Goal: Task Accomplishment & Management: Use online tool/utility

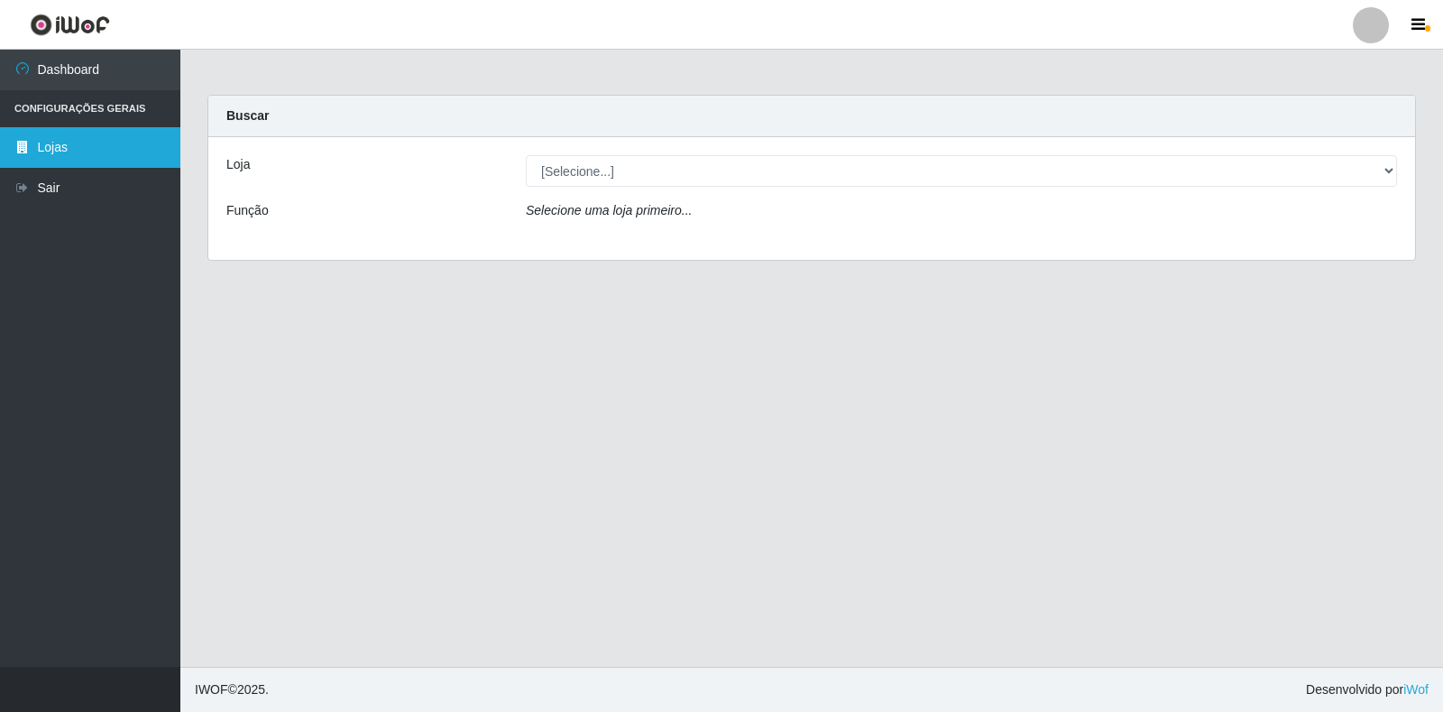
click at [78, 149] on link "Lojas" at bounding box center [90, 147] width 180 height 41
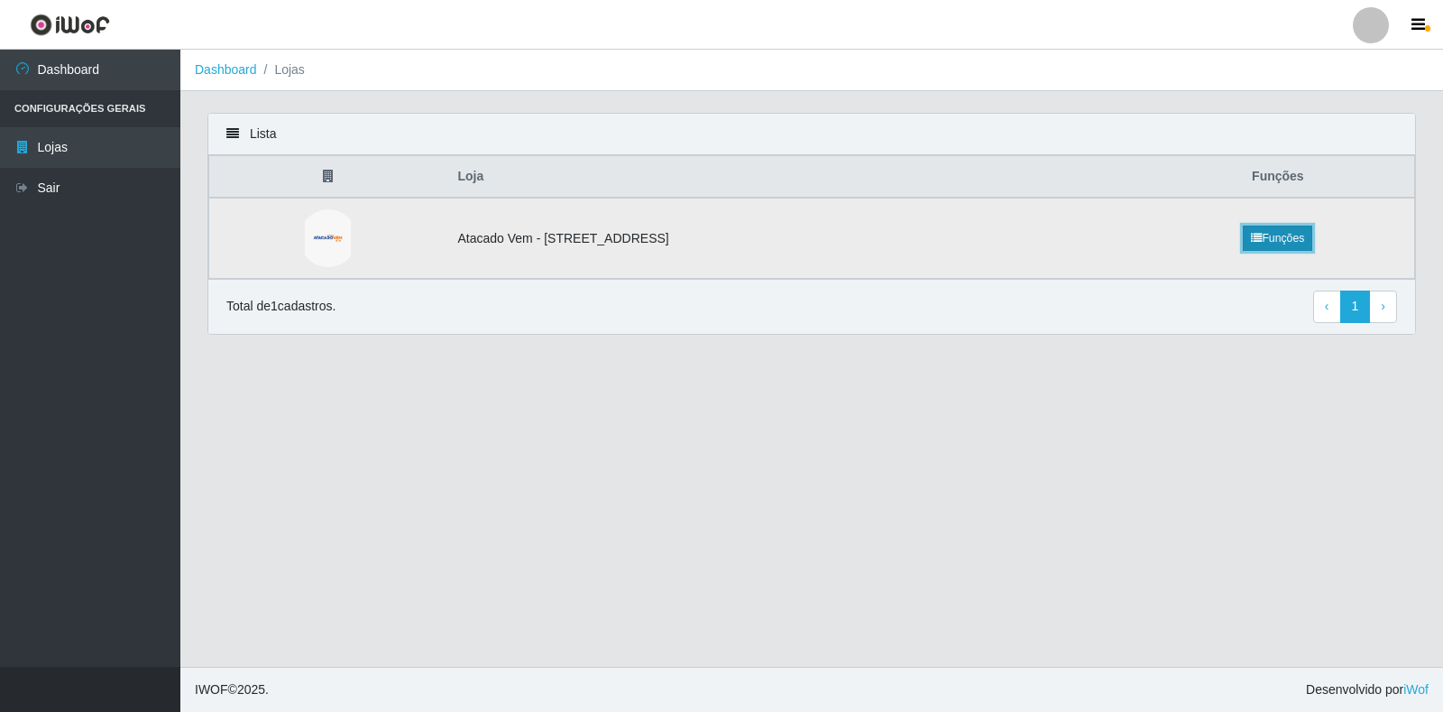
click at [1298, 237] on link "Funções" at bounding box center [1277, 238] width 69 height 25
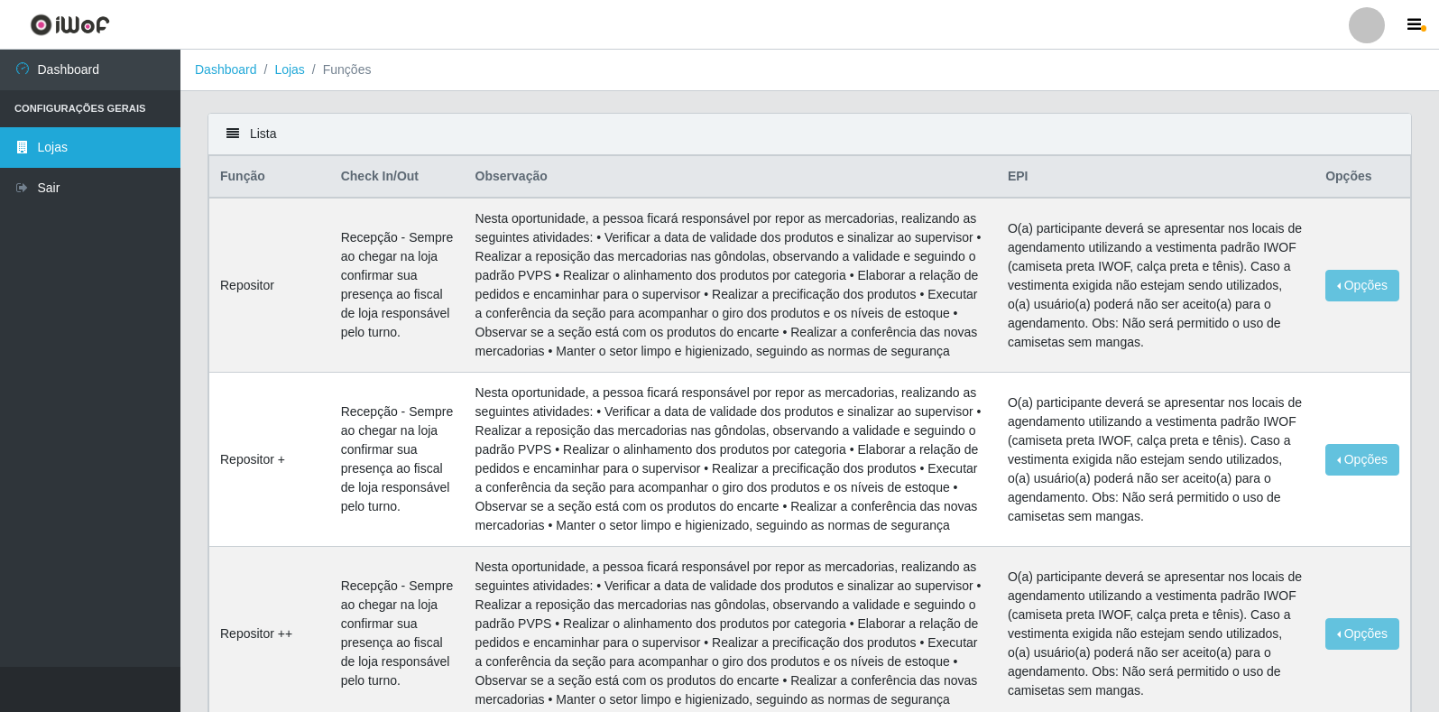
click at [108, 142] on link "Lojas" at bounding box center [90, 147] width 180 height 41
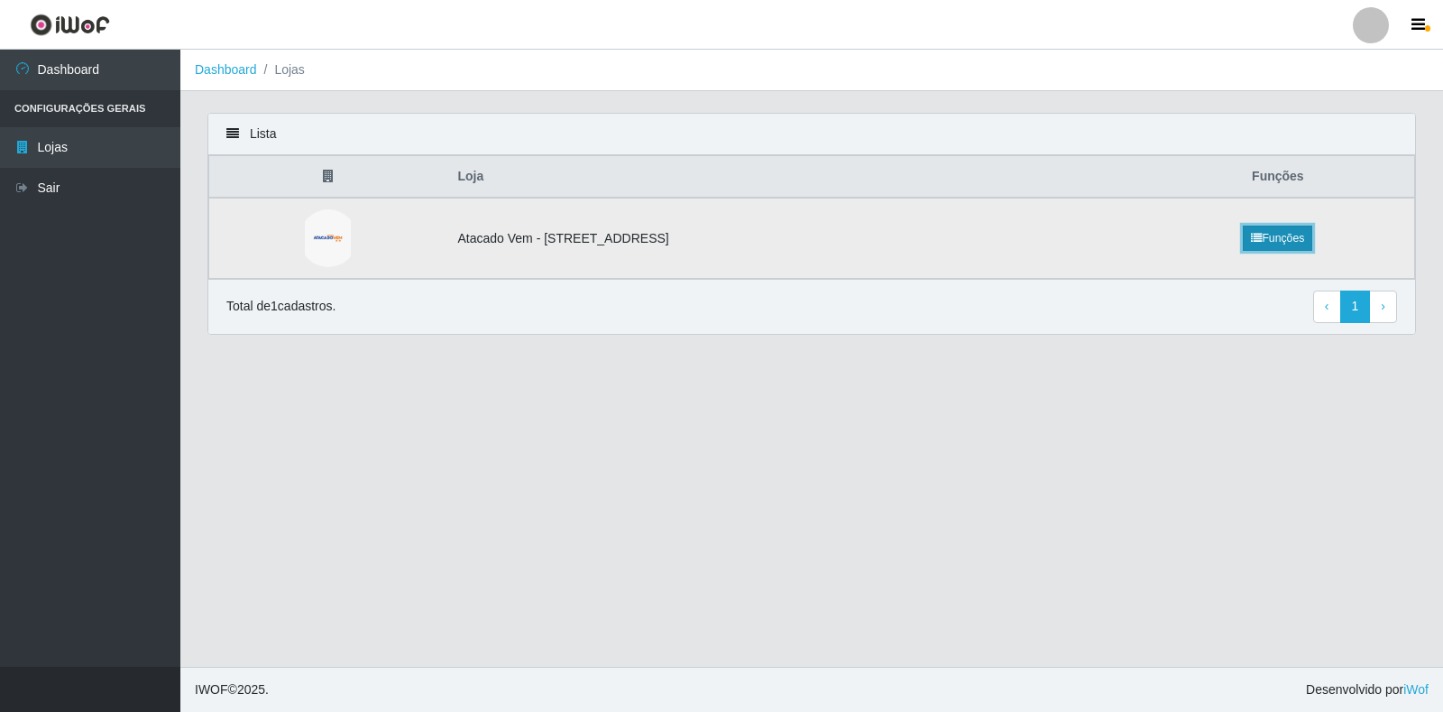
click at [1262, 244] on icon at bounding box center [1256, 238] width 11 height 11
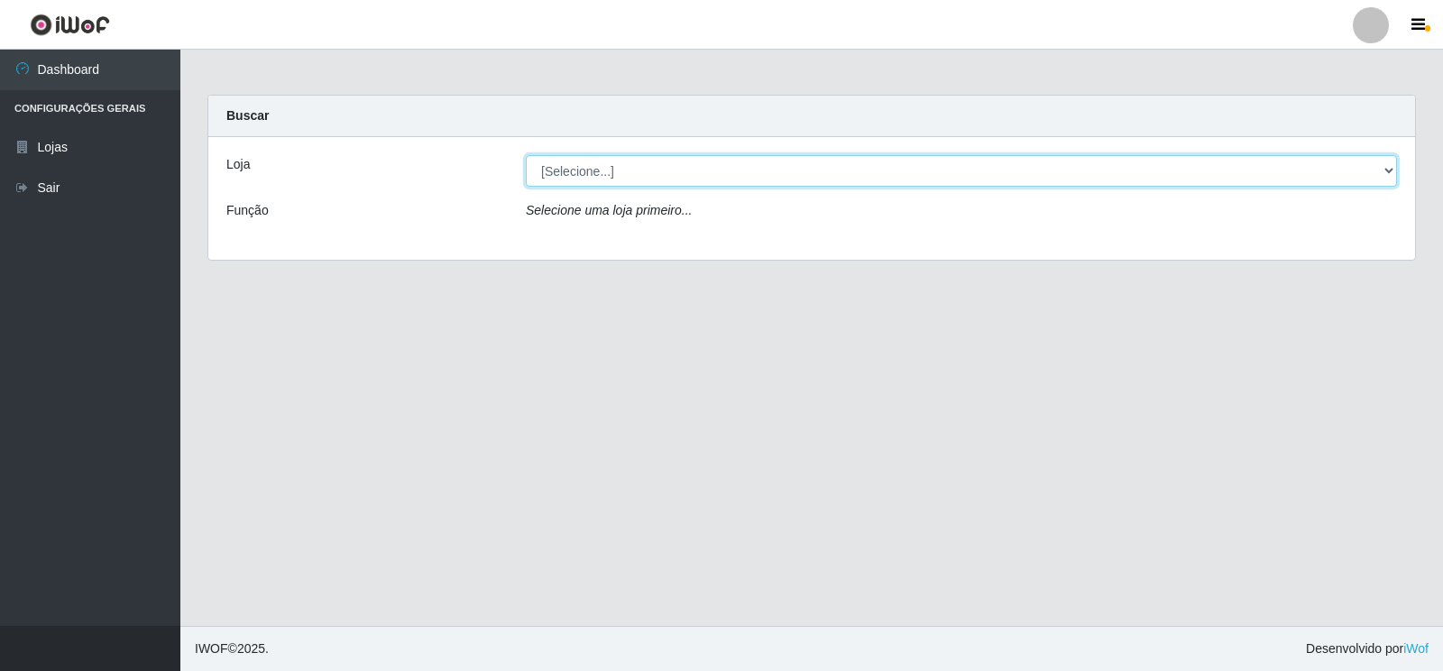
click at [1393, 176] on select "[Selecione...] Atacado Vem - [STREET_ADDRESS]" at bounding box center [961, 171] width 871 height 32
select select "455"
click at [526, 155] on select "[Selecione...] Atacado Vem - [STREET_ADDRESS]" at bounding box center [961, 171] width 871 height 32
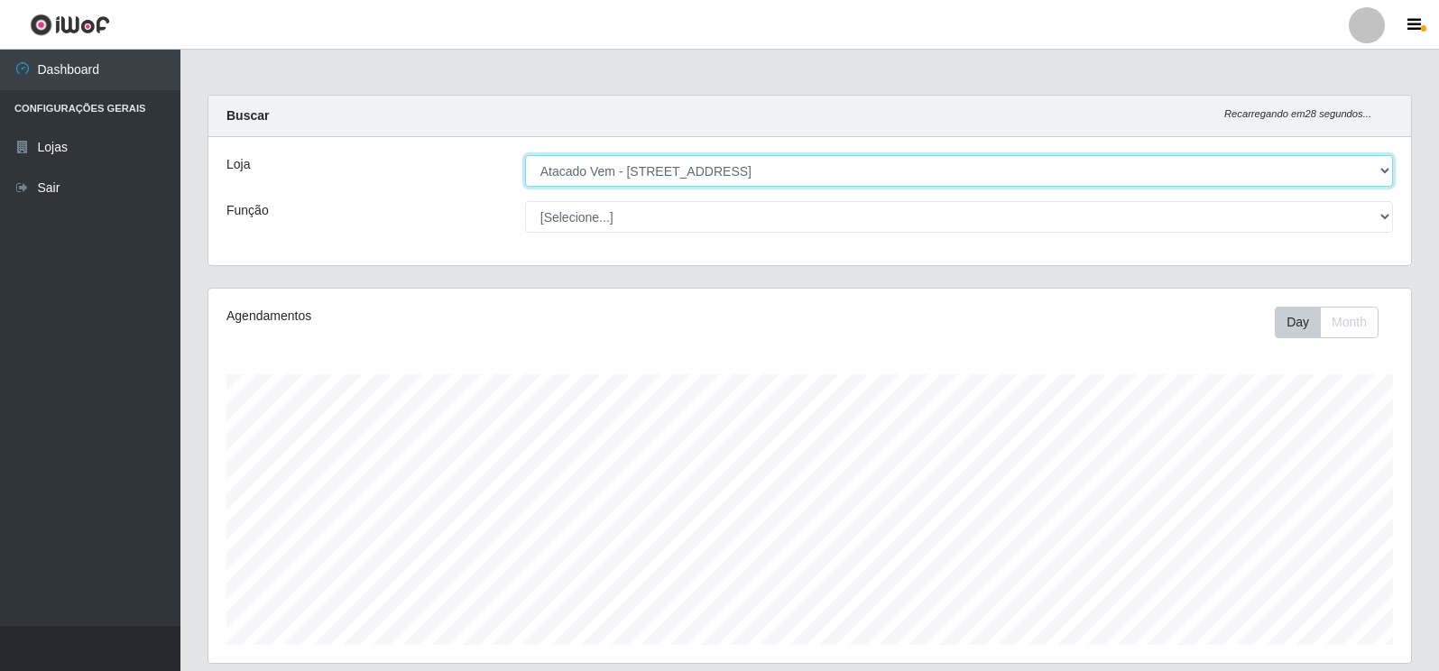
scroll to position [374, 1202]
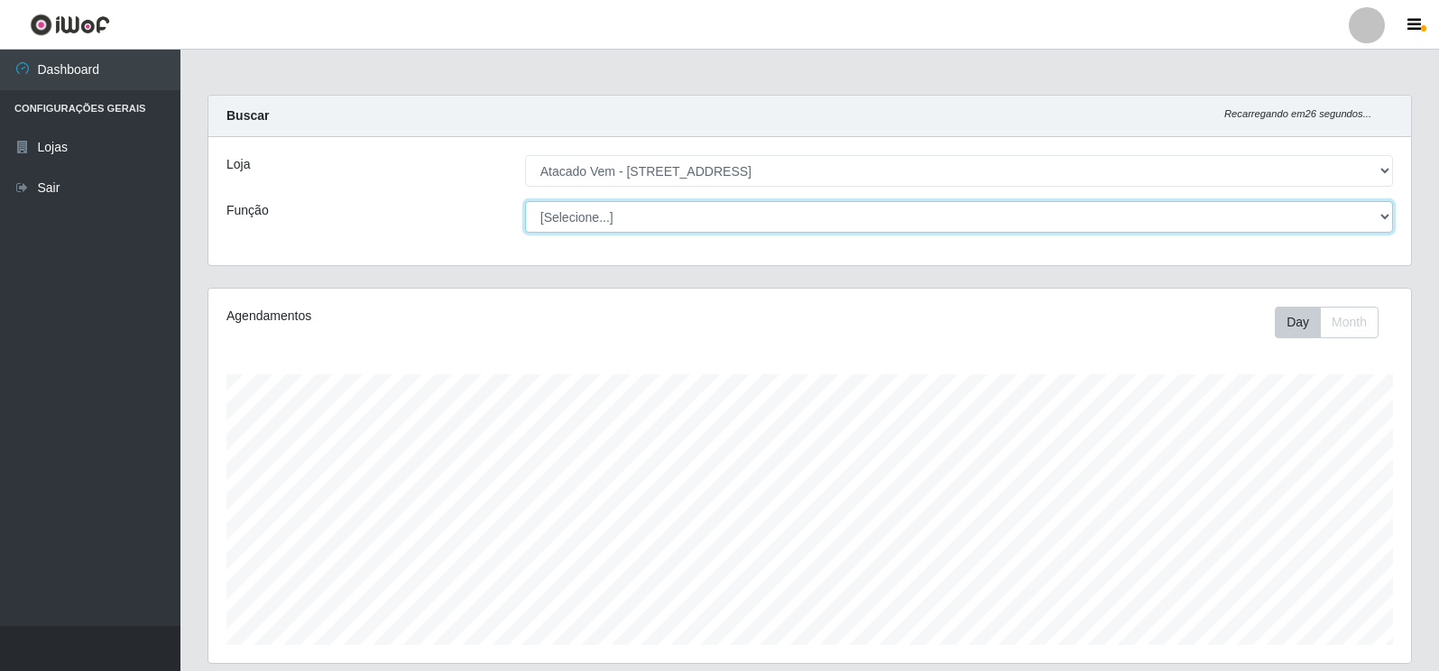
click at [1374, 219] on select "[Selecione...] Carregador e Descarregador de Caminhão Carregador e Descarregado…" at bounding box center [959, 217] width 868 height 32
click at [525, 201] on select "[Selecione...] Carregador e Descarregador de Caminhão Carregador e Descarregado…" at bounding box center [959, 217] width 868 height 32
click at [1369, 214] on select "[Selecione...] Carregador e Descarregador de Caminhão Carregador e Descarregado…" at bounding box center [959, 217] width 868 height 32
select select "82"
click at [525, 201] on select "[Selecione...] Carregador e Descarregador de Caminhão Carregador e Descarregado…" at bounding box center [959, 217] width 868 height 32
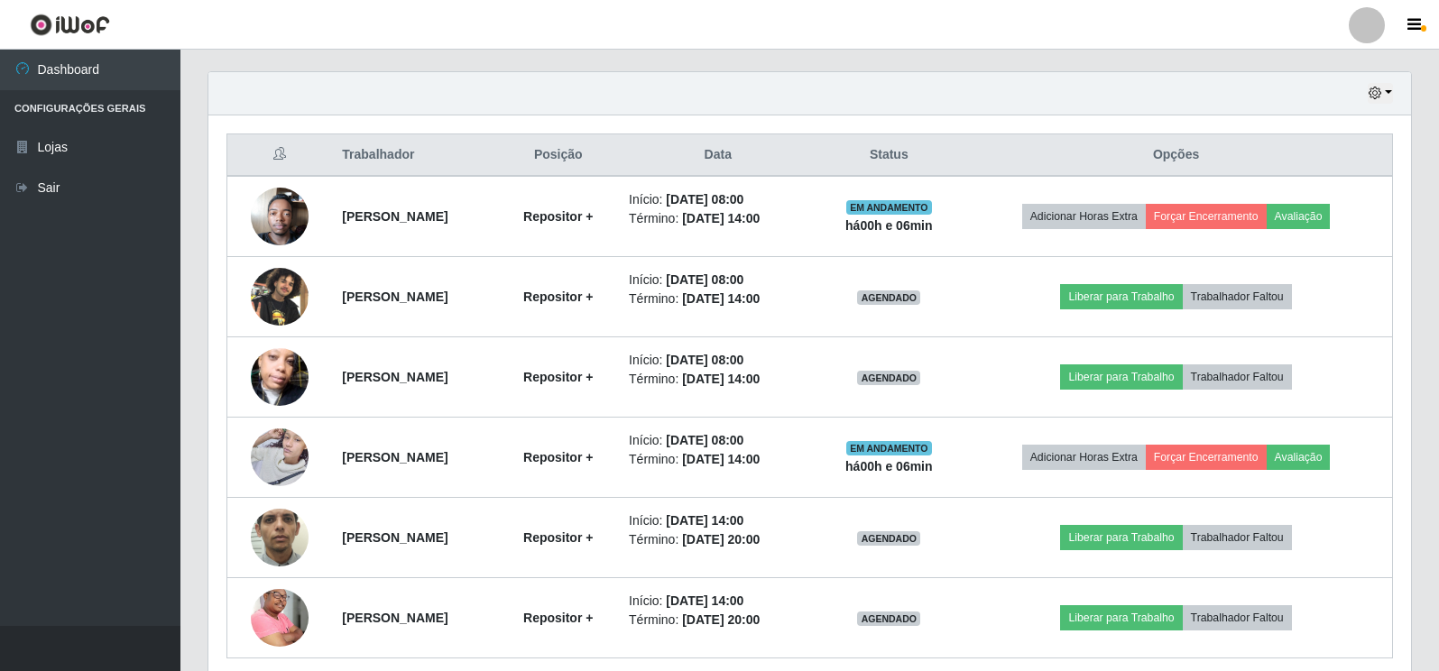
scroll to position [631, 0]
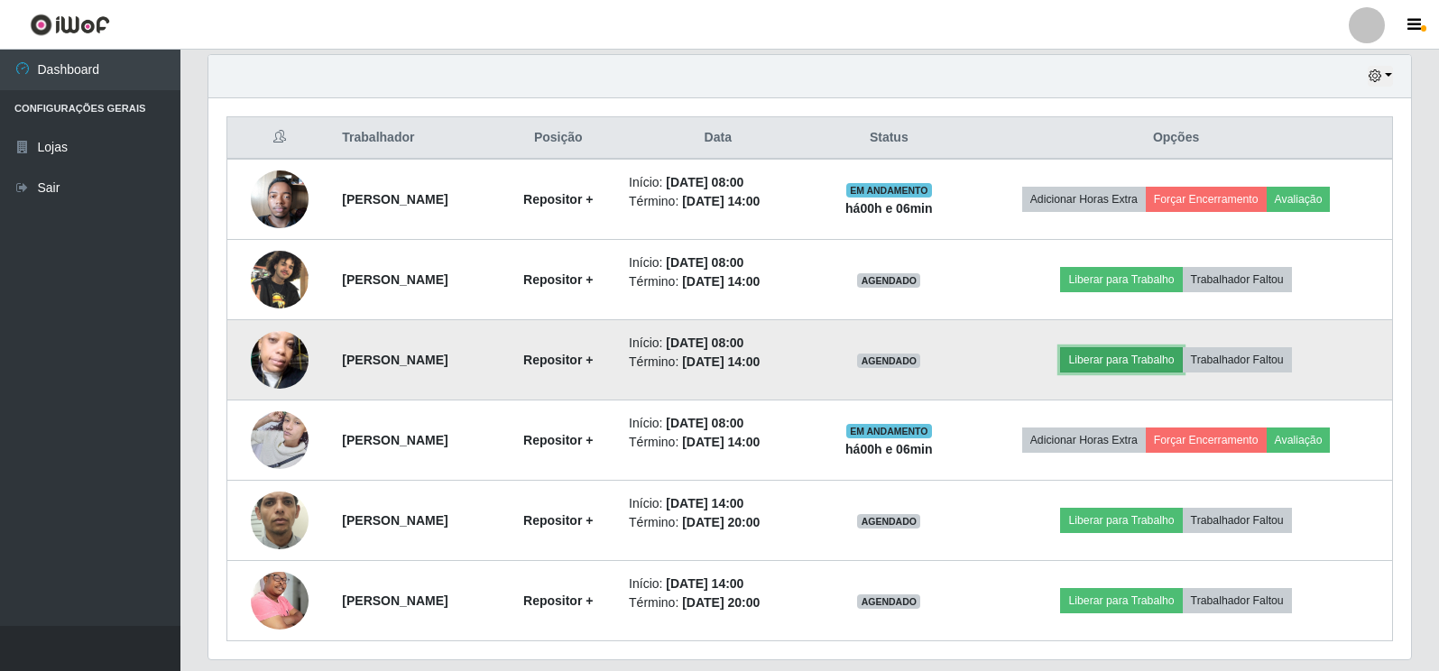
click at [1132, 362] on button "Liberar para Trabalho" at bounding box center [1121, 359] width 122 height 25
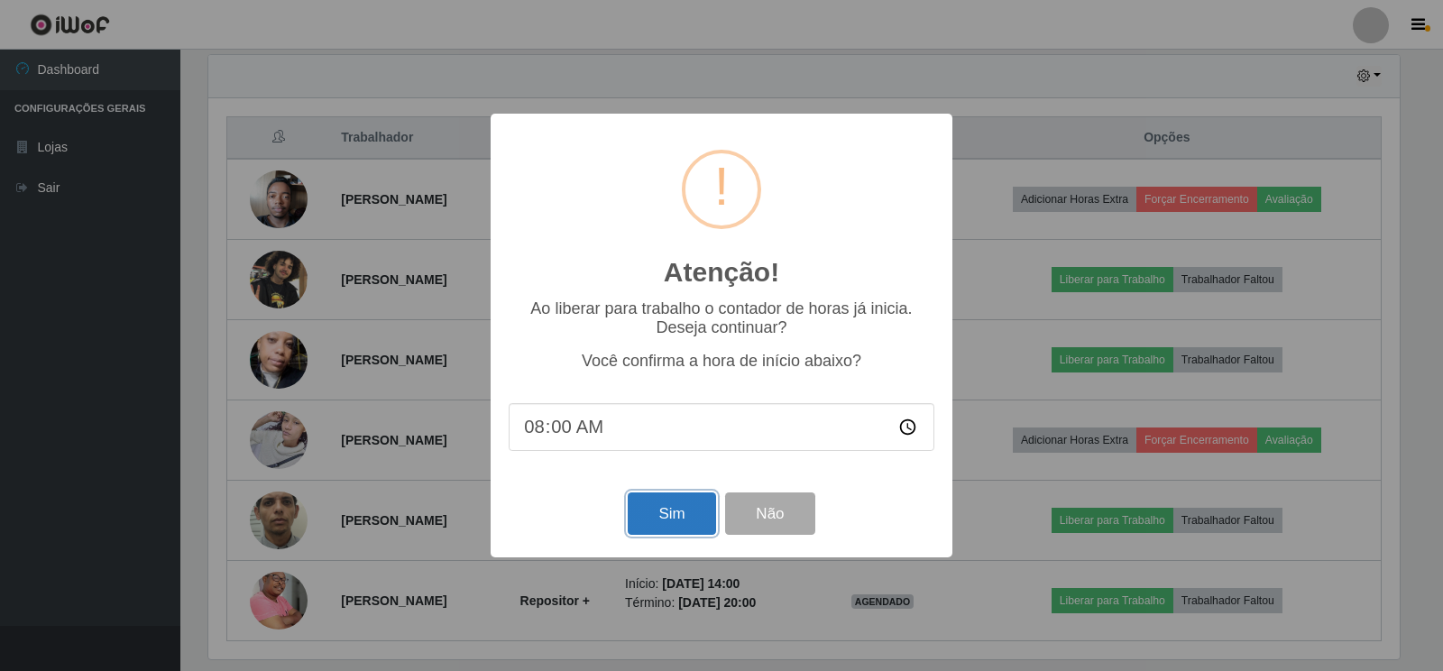
click at [679, 519] on button "Sim" at bounding box center [671, 514] width 87 height 42
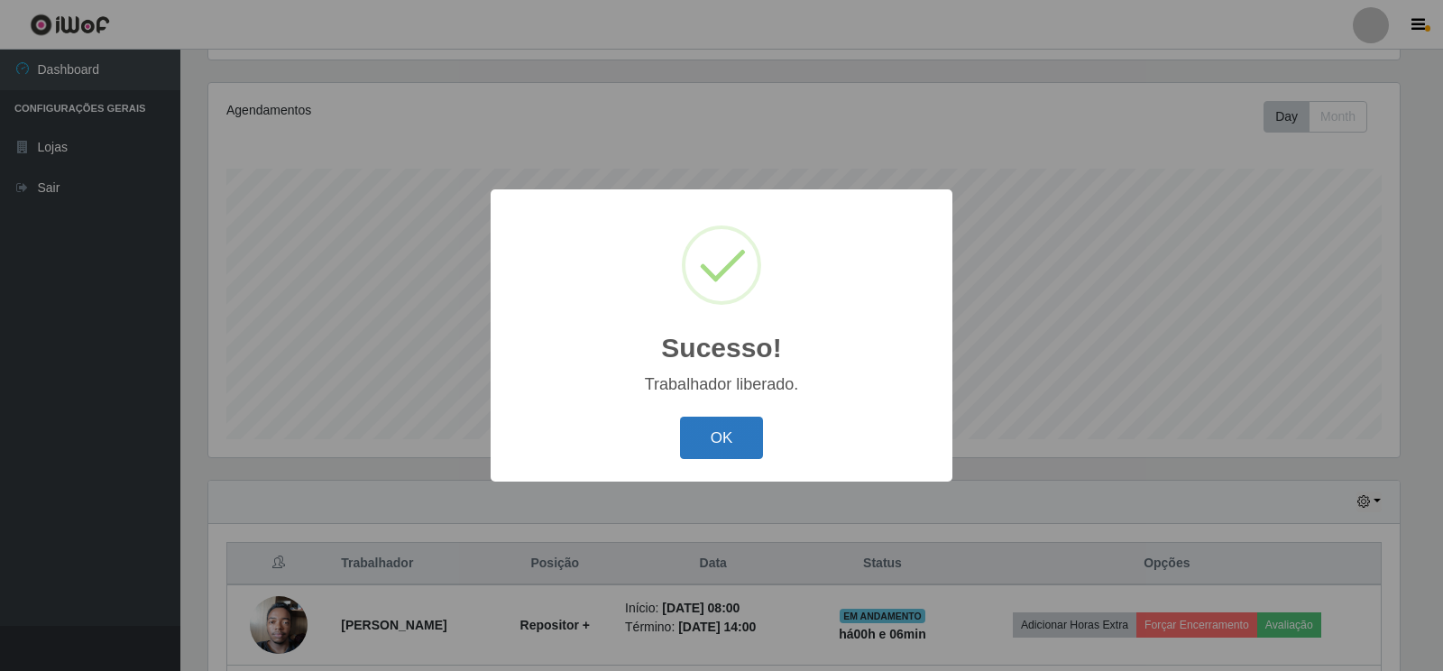
click at [727, 444] on button "OK" at bounding box center [722, 438] width 84 height 42
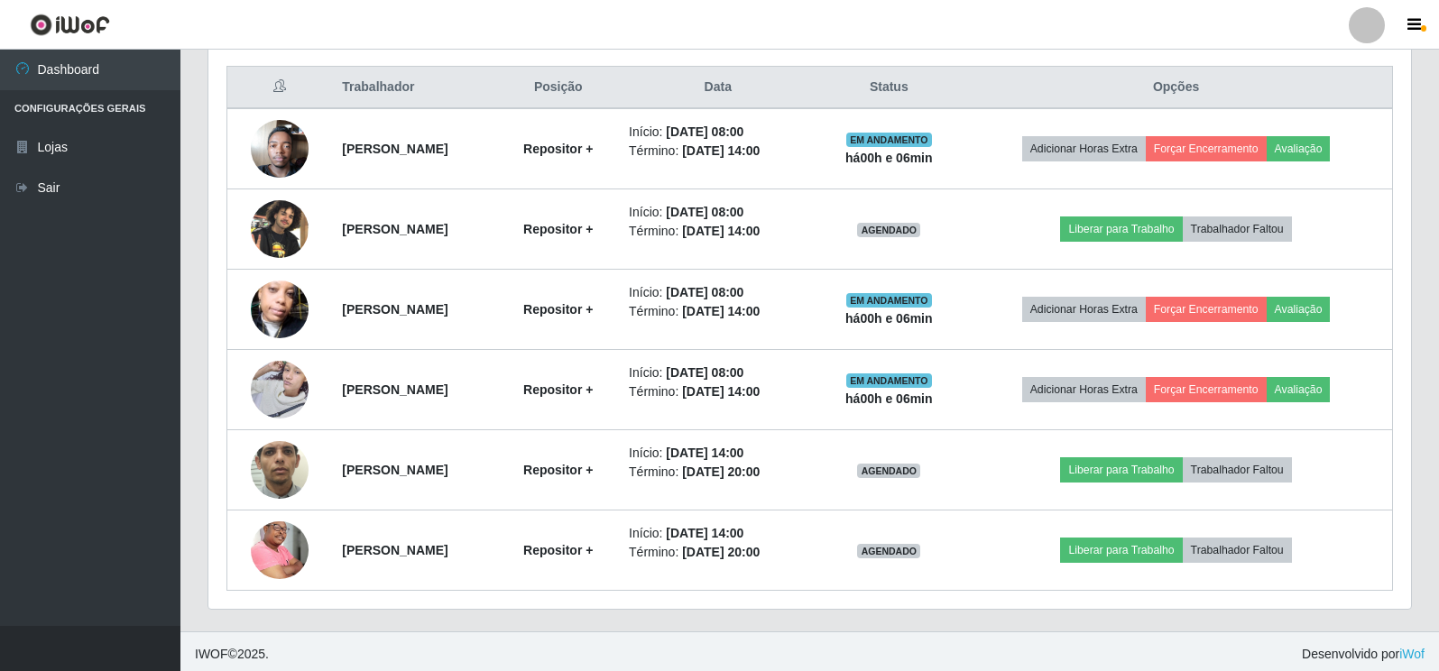
scroll to position [687, 0]
